Goal: Transaction & Acquisition: Purchase product/service

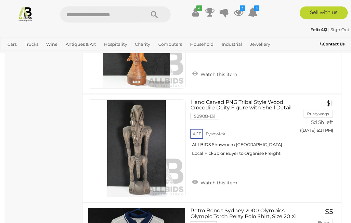
scroll to position [2828, 0]
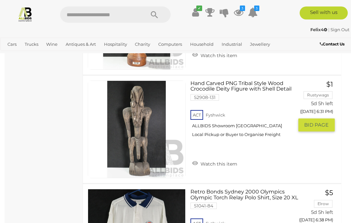
click at [226, 159] on link "Watch this item" at bounding box center [215, 164] width 48 height 10
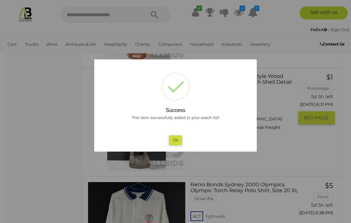
click at [179, 145] on button "Ok" at bounding box center [175, 140] width 13 height 9
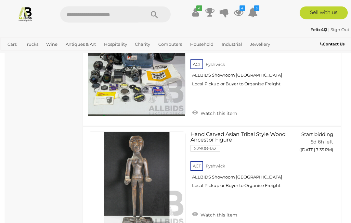
scroll to position [5427, 0]
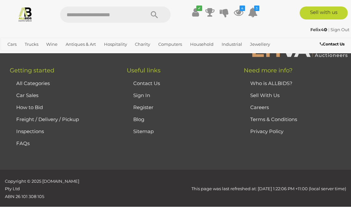
scroll to position [95, 0]
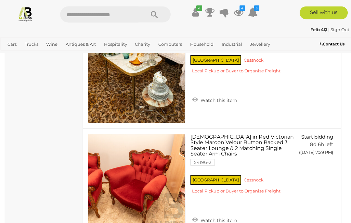
scroll to position [3091, 0]
click at [0, 0] on span "Auctions" at bounding box center [0, 0] width 0 height 0
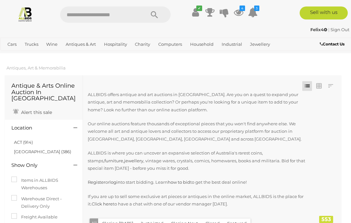
click at [31, 140] on link "ACT (914)" at bounding box center [23, 142] width 19 height 5
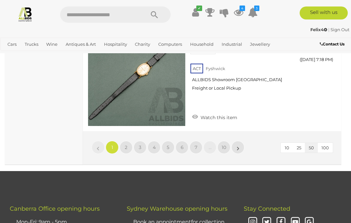
scroll to position [5581, 0]
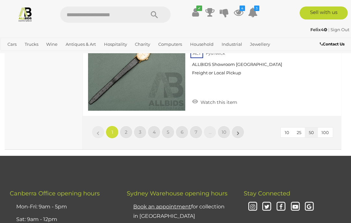
click at [128, 126] on link "2" at bounding box center [126, 132] width 13 height 13
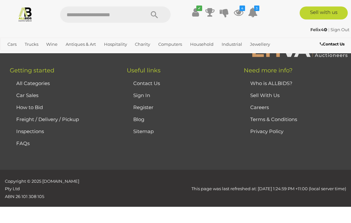
scroll to position [167, 0]
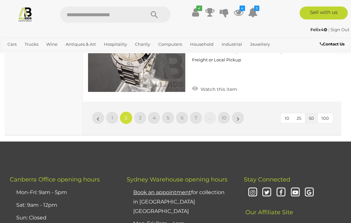
scroll to position [5581, 0]
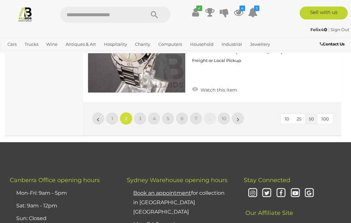
click at [140, 112] on link "3" at bounding box center [140, 118] width 13 height 13
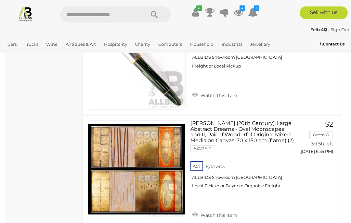
scroll to position [3183, 0]
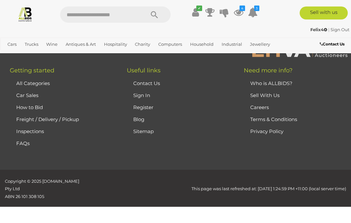
scroll to position [167, 0]
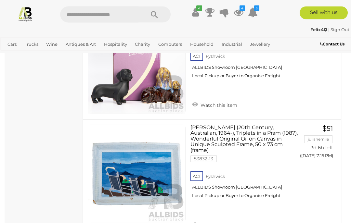
scroll to position [167, 0]
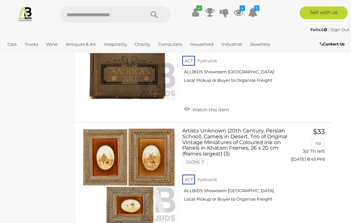
scroll to position [5578, 8]
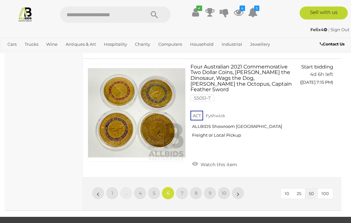
scroll to position [5716, 0]
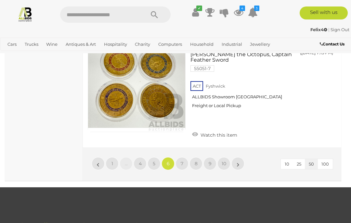
click at [182, 161] on span "7" at bounding box center [182, 164] width 3 height 6
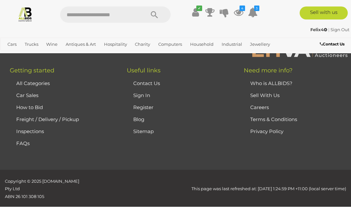
scroll to position [167, 0]
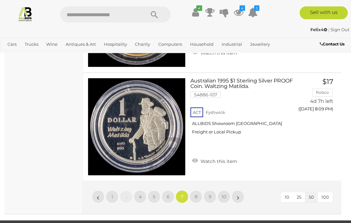
scroll to position [5528, 0]
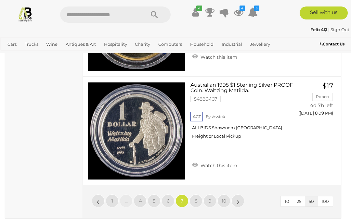
click at [199, 195] on link "8" at bounding box center [196, 201] width 13 height 13
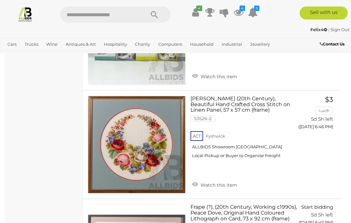
scroll to position [5360, 0]
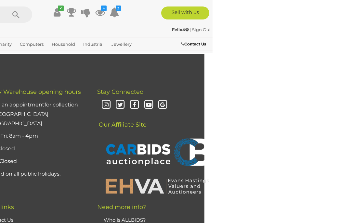
scroll to position [625, 8]
